Goal: Communication & Community: Share content

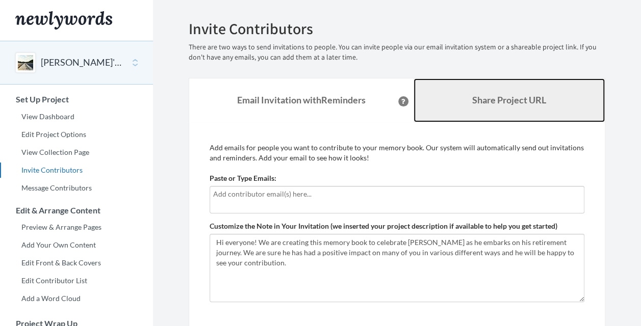
click at [472, 103] on b "Share Project URL" at bounding box center [509, 99] width 74 height 11
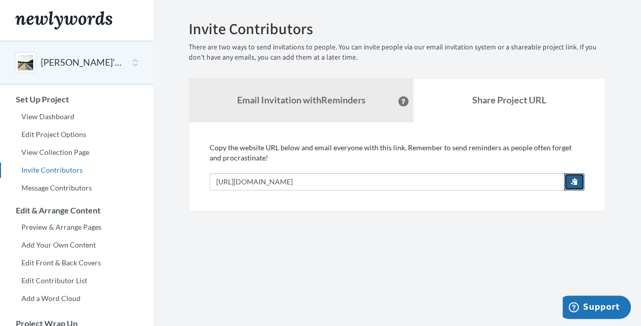
click at [577, 181] on span "button" at bounding box center [573, 181] width 7 height 7
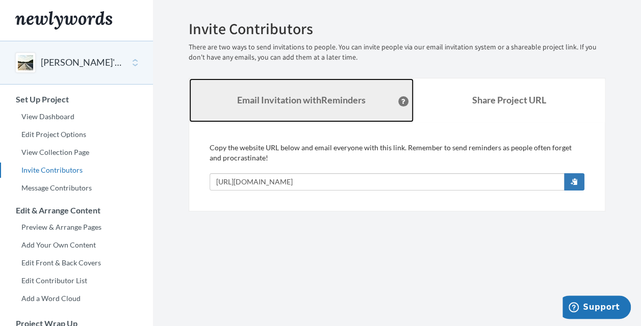
click at [328, 105] on link "Email Invitation with Reminders" at bounding box center [301, 100] width 224 height 44
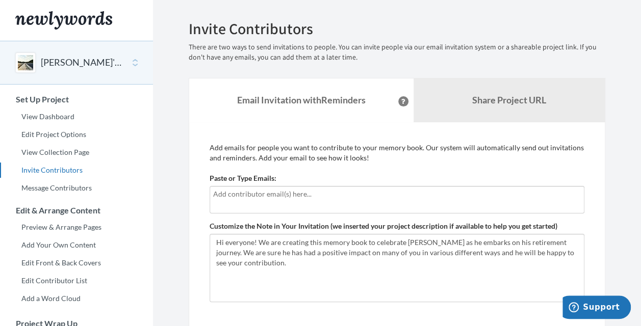
click at [250, 147] on p "Add emails for people you want to contribute to your memory book. Our system wi…" at bounding box center [396, 153] width 375 height 20
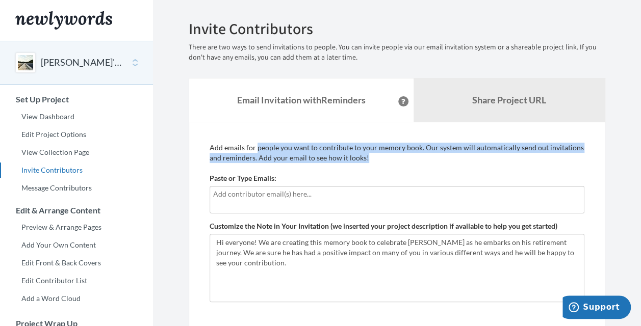
click at [250, 147] on p "Add emails for people you want to contribute to your memory book. Our system wi…" at bounding box center [396, 153] width 375 height 20
drag, startPoint x: 250, startPoint y: 147, endPoint x: 306, endPoint y: 149, distance: 56.1
click at [306, 149] on p "Add emails for people you want to contribute to your memory book. Our system wi…" at bounding box center [396, 153] width 375 height 20
click at [326, 148] on p "Add emails for people you want to contribute to your memory book. Our system wi…" at bounding box center [396, 153] width 375 height 20
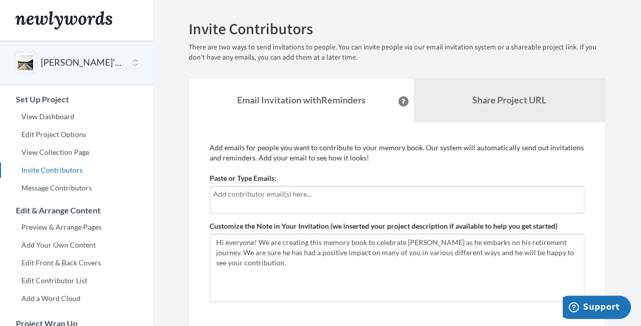
click at [349, 148] on p "Add emails for people you want to contribute to your memory book. Our system wi…" at bounding box center [396, 153] width 375 height 20
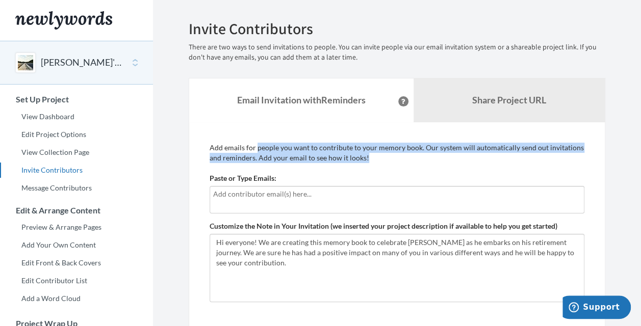
click at [349, 148] on p "Add emails for people you want to contribute to your memory book. Our system wi…" at bounding box center [396, 153] width 375 height 20
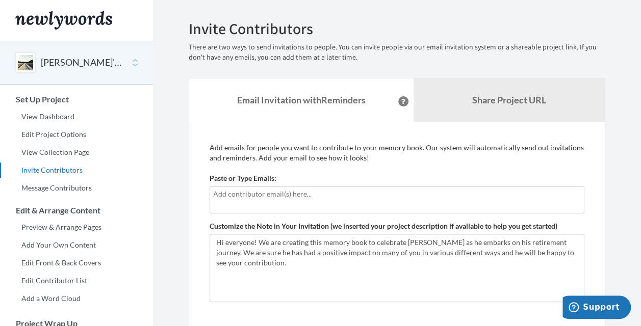
click at [262, 153] on p "Add emails for people you want to contribute to your memory book. Our system wi…" at bounding box center [396, 153] width 375 height 20
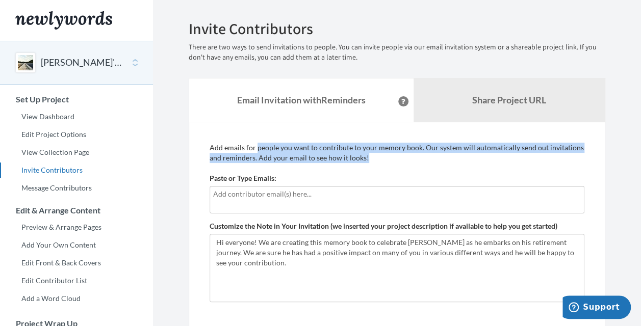
click at [262, 153] on p "Add emails for people you want to contribute to your memory book. Our system wi…" at bounding box center [396, 153] width 375 height 20
click at [287, 157] on p "Add emails for people you want to contribute to your memory book. Our system wi…" at bounding box center [396, 153] width 375 height 20
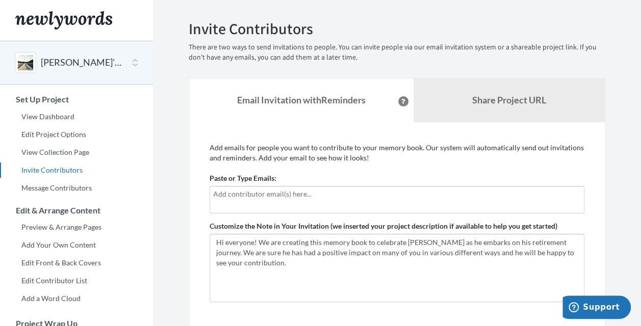
click at [287, 157] on p "Add emails for people you want to contribute to your memory book. Our system wi…" at bounding box center [396, 153] width 375 height 20
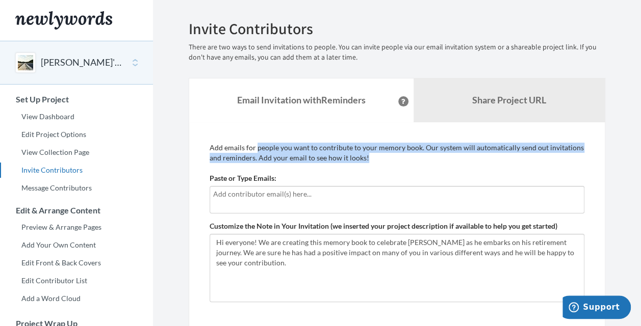
click at [287, 157] on p "Add emails for people you want to contribute to your memory book. Our system wi…" at bounding box center [396, 153] width 375 height 20
click at [299, 157] on p "Add emails for people you want to contribute to your memory book. Our system wi…" at bounding box center [396, 153] width 375 height 20
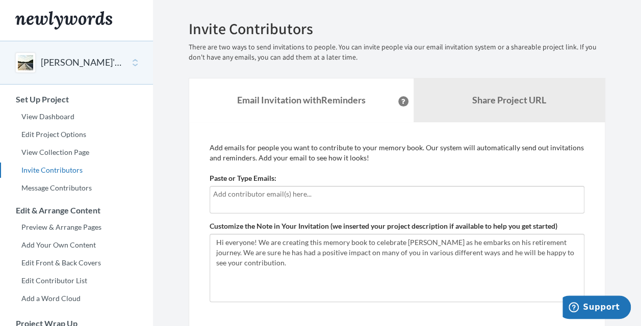
click at [309, 157] on p "Add emails for people you want to contribute to your memory book. Our system wi…" at bounding box center [396, 153] width 375 height 20
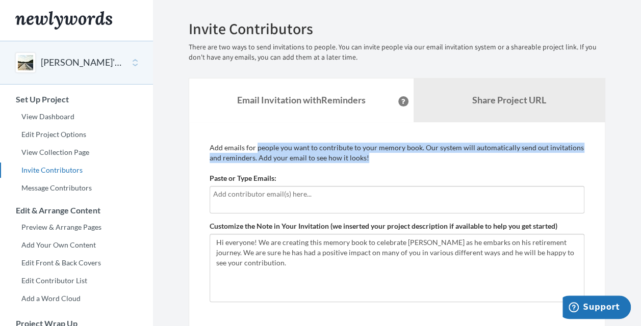
click at [309, 157] on p "Add emails for people you want to contribute to your memory book. Our system wi…" at bounding box center [396, 153] width 375 height 20
click at [311, 157] on p "Add emails for people you want to contribute to your memory book. Our system wi…" at bounding box center [396, 153] width 375 height 20
click at [321, 157] on p "Add emails for people you want to contribute to your memory book. Our system wi…" at bounding box center [396, 153] width 375 height 20
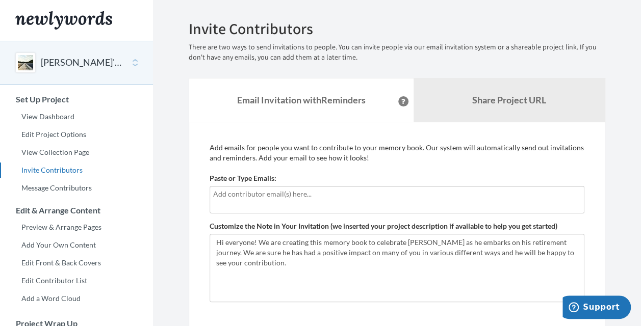
click at [321, 157] on p "Add emails for people you want to contribute to your memory book. Our system wi…" at bounding box center [396, 153] width 375 height 20
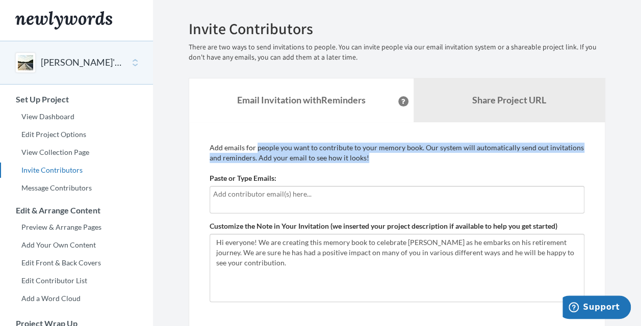
click at [321, 157] on p "Add emails for people you want to contribute to your memory book. Our system wi…" at bounding box center [396, 153] width 375 height 20
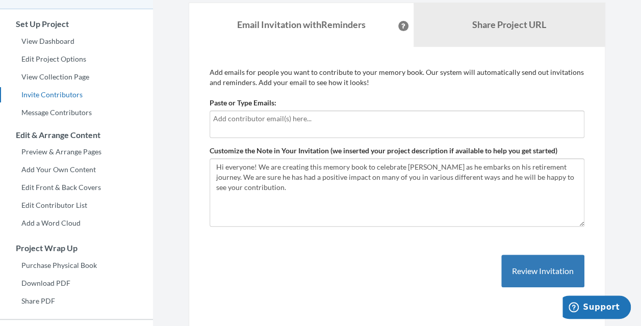
scroll to position [180, 0]
